Goal: Information Seeking & Learning: Check status

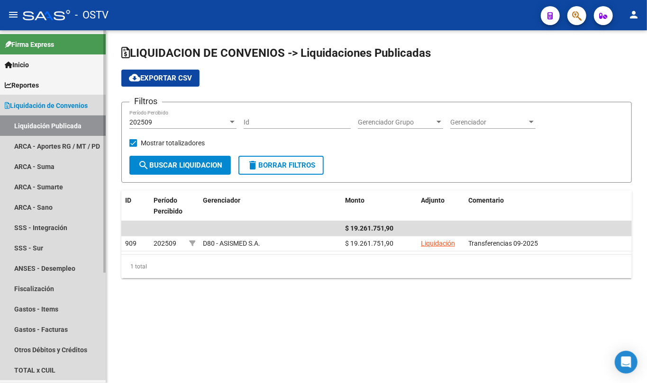
click at [68, 120] on link "Liquidación Publicada" at bounding box center [53, 126] width 106 height 20
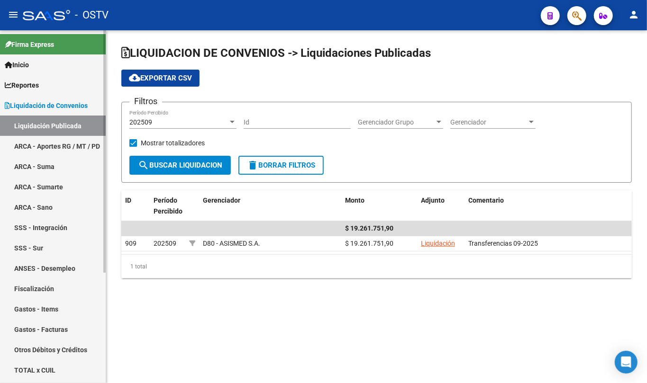
click at [44, 113] on link "Liquidación de Convenios" at bounding box center [53, 105] width 106 height 20
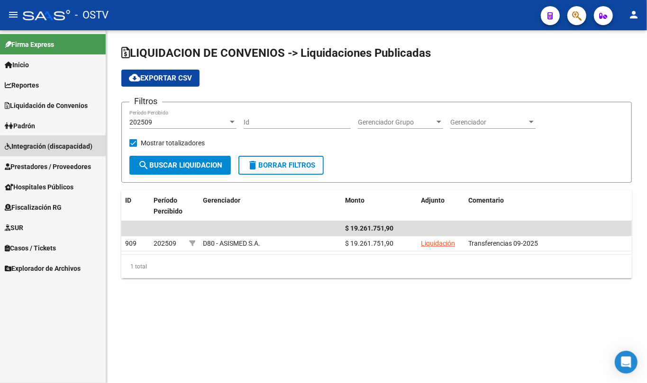
click at [34, 136] on link "Integración (discapacidad)" at bounding box center [53, 146] width 106 height 20
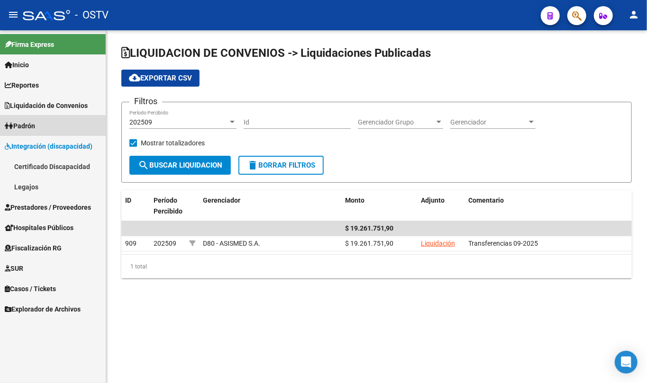
click at [35, 131] on span "Padrón" at bounding box center [20, 126] width 30 height 10
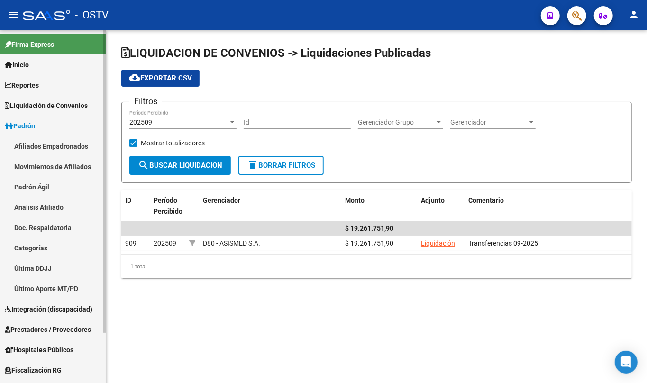
click at [42, 182] on link "Padrón Ágil" at bounding box center [53, 187] width 106 height 20
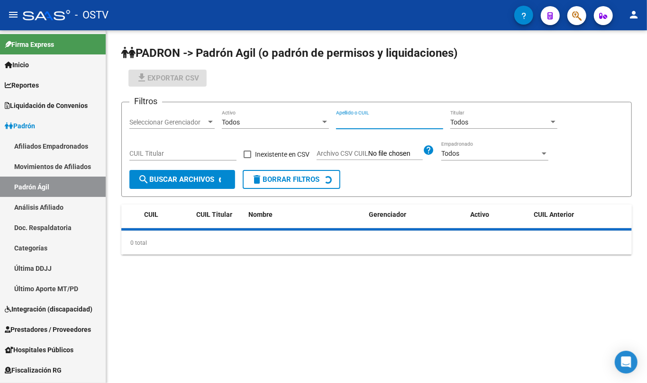
click at [387, 122] on input "Apellido o CUIL" at bounding box center [389, 122] width 107 height 8
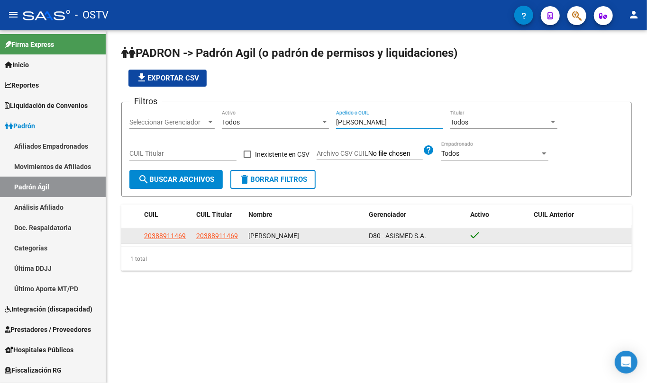
type input "[PERSON_NAME]"
click at [215, 231] on app-link-go-to "20388911469" at bounding box center [217, 236] width 42 height 11
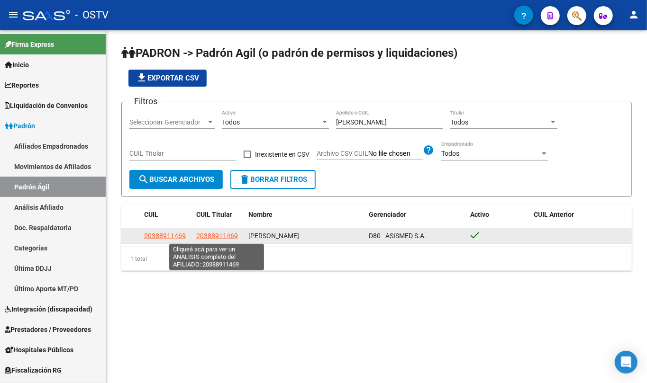
click at [213, 234] on span "20388911469" at bounding box center [217, 236] width 42 height 8
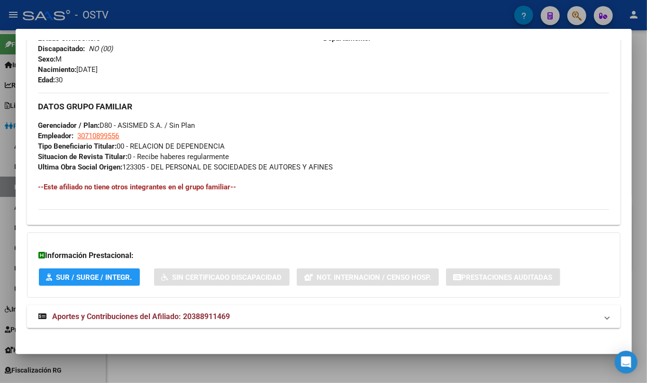
scroll to position [408, 0]
